Goal: Check status

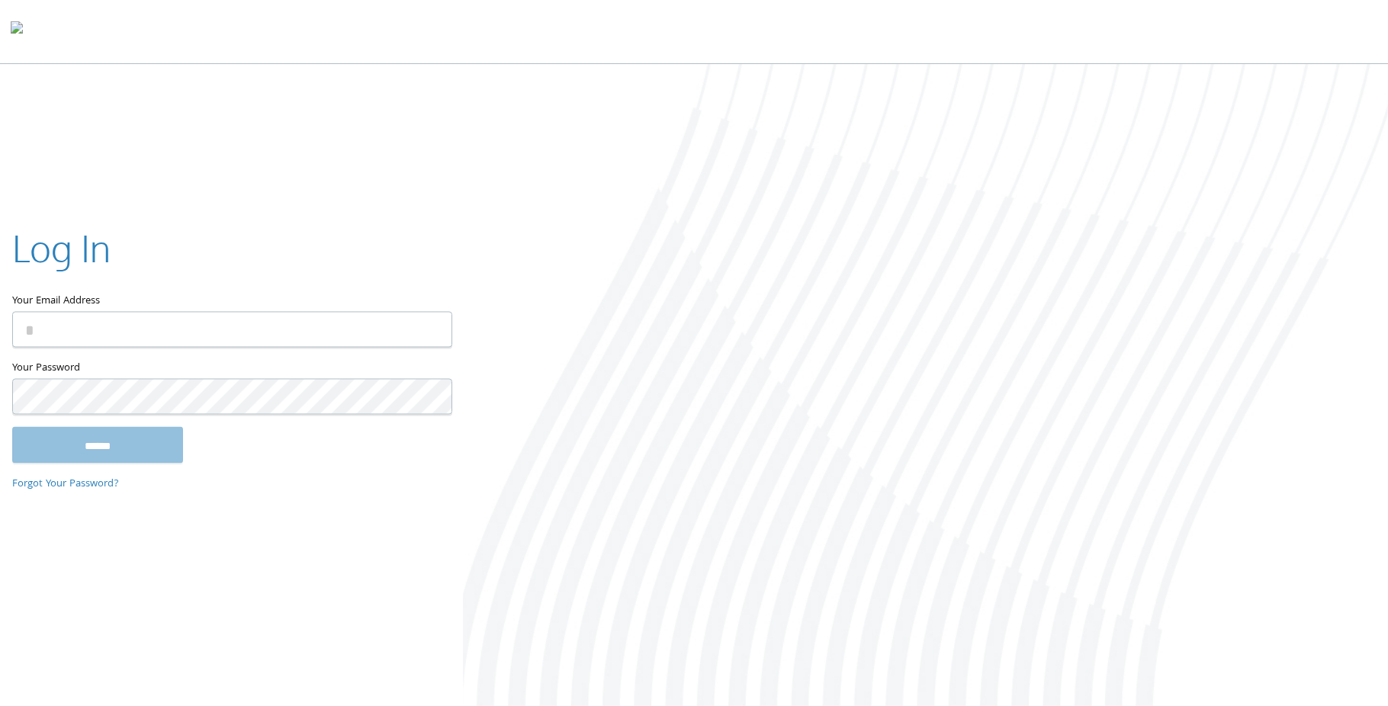
type input "**********"
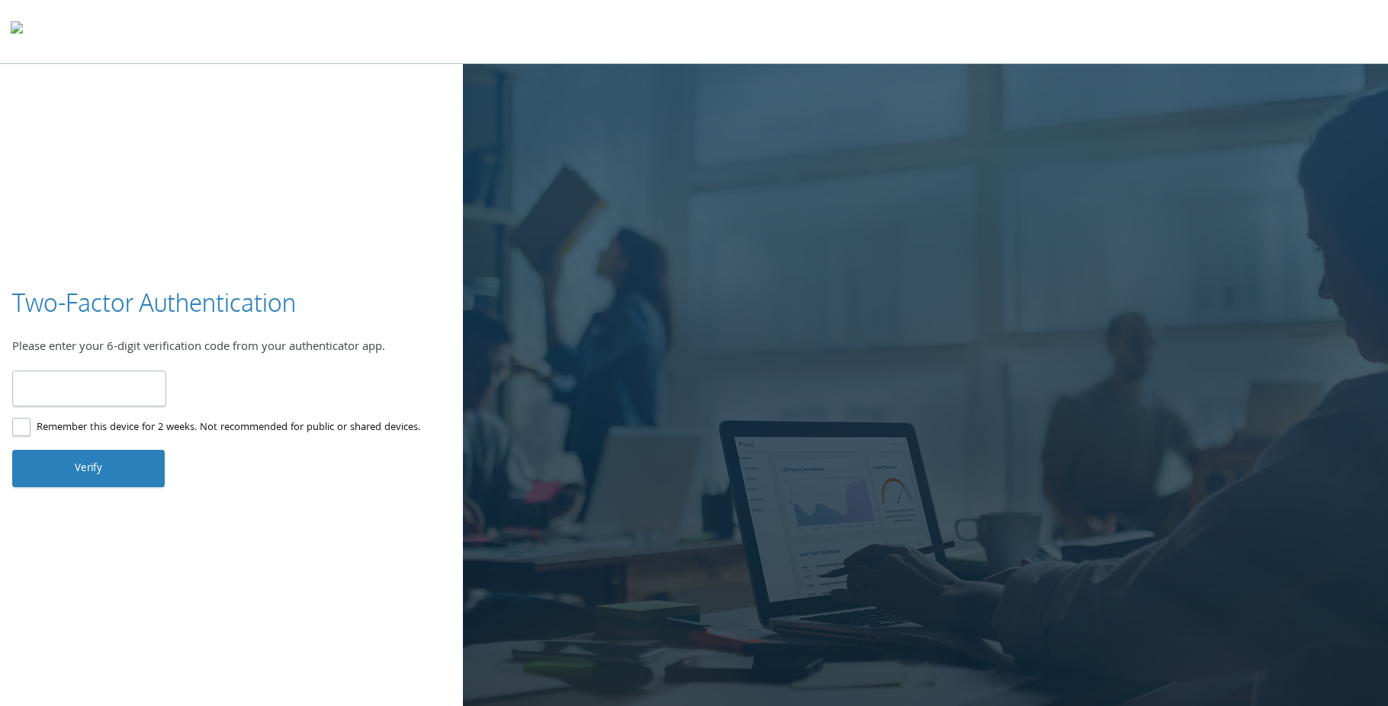
type input "******"
